Goal: Find specific page/section: Find specific page/section

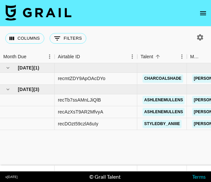
click at [202, 14] on icon "open drawer" at bounding box center [203, 13] width 8 height 8
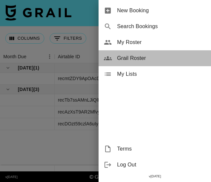
click at [139, 54] on div "Grail Roster" at bounding box center [155, 58] width 112 height 16
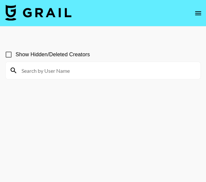
click at [46, 70] on input at bounding box center [107, 70] width 179 height 11
click at [47, 71] on input "urbc" at bounding box center [107, 70] width 179 height 11
type input "urbvn"
click at [8, 55] on input "Show Hidden/Deleted Creators" at bounding box center [9, 55] width 14 height 14
checkbox input "true"
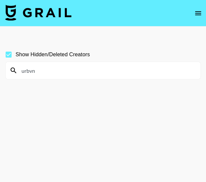
click at [42, 68] on input "urbvn" at bounding box center [107, 70] width 179 height 11
type input "u"
type input "l"
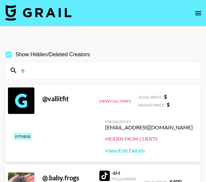
type input "f"
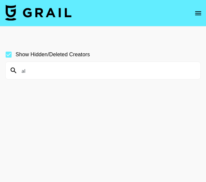
type input "a"
type input "p"
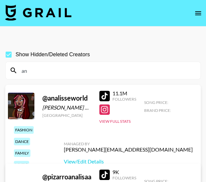
type input "a"
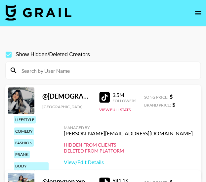
click at [51, 68] on input at bounding box center [107, 70] width 179 height 11
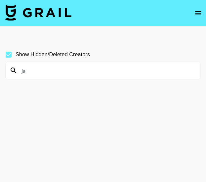
type input "j"
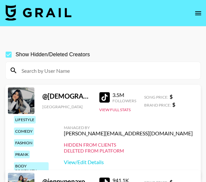
click at [36, 70] on input at bounding box center [107, 70] width 179 height 11
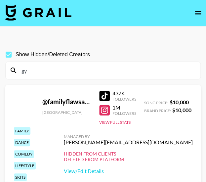
type input "g"
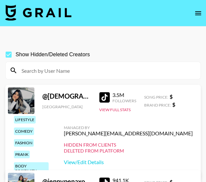
click at [30, 74] on input at bounding box center [107, 70] width 179 height 11
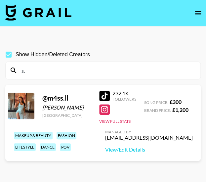
type input "s"
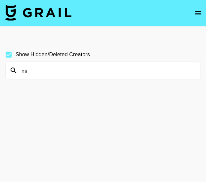
type input "n"
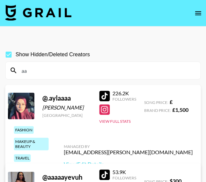
type input "a"
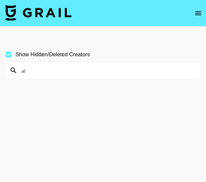
type input "a"
type input "f"
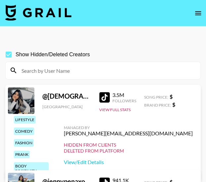
click at [51, 67] on input at bounding box center [107, 70] width 179 height 11
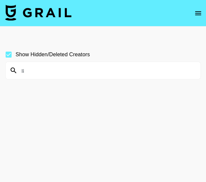
type input "l"
type input "k"
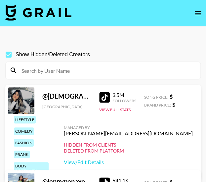
click at [42, 71] on input at bounding box center [107, 70] width 179 height 11
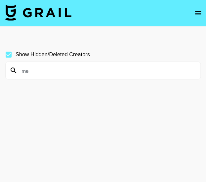
type input "m"
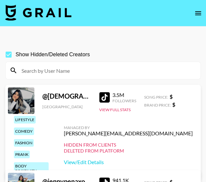
click at [31, 70] on input at bounding box center [107, 70] width 179 height 11
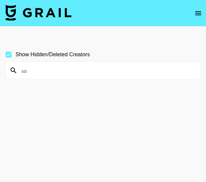
type input "s"
type input "l"
type input "a"
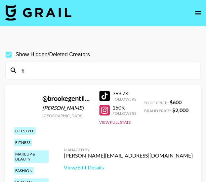
type input "f"
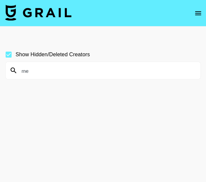
type input "m"
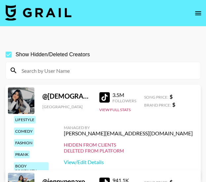
click at [46, 68] on input at bounding box center [107, 70] width 179 height 11
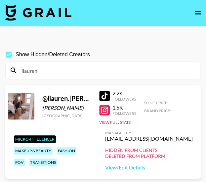
click at [52, 69] on input "llauren" at bounding box center [107, 70] width 179 height 11
type input "l"
